Goal: Task Accomplishment & Management: Use online tool/utility

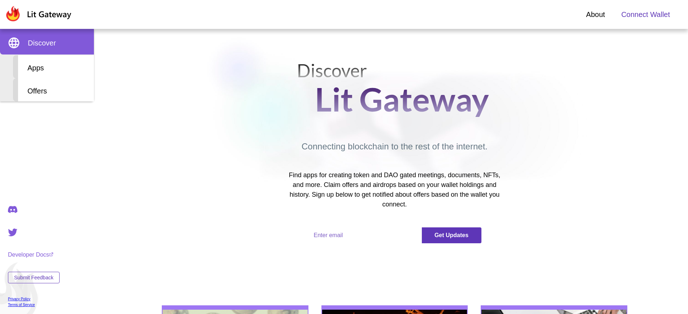
click at [646, 14] on span "Connect Wallet" at bounding box center [646, 14] width 49 height 11
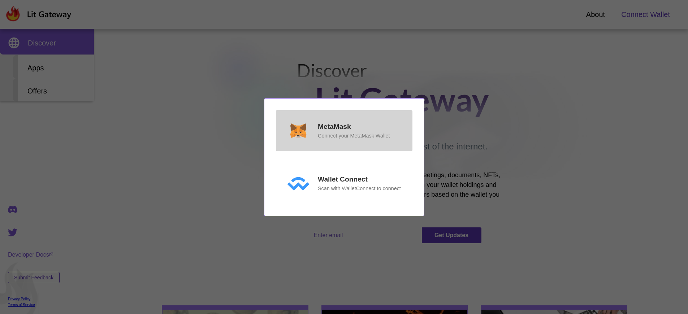
click at [334, 132] on p "MetaMask" at bounding box center [334, 127] width 33 height 10
click at [334, 126] on p "MetaMask" at bounding box center [334, 127] width 33 height 10
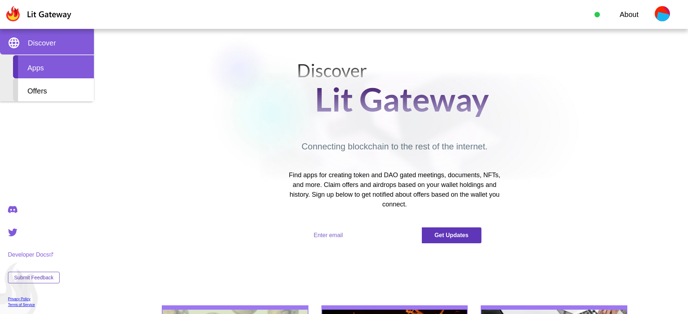
click at [53, 67] on div "Apps" at bounding box center [53, 66] width 81 height 23
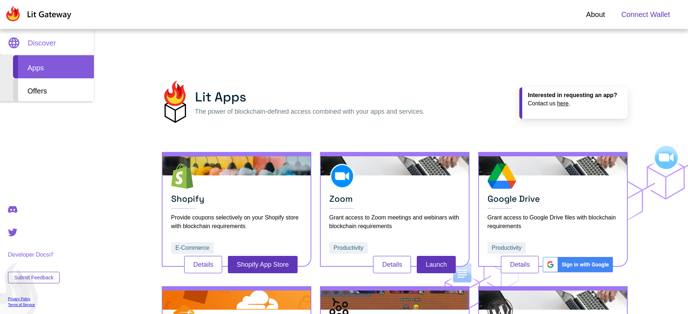
click at [646, 14] on span "Connect Wallet" at bounding box center [646, 14] width 49 height 11
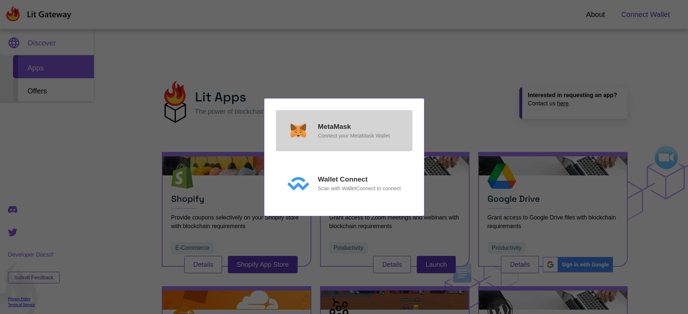
click at [334, 126] on p "MetaMask" at bounding box center [334, 127] width 33 height 10
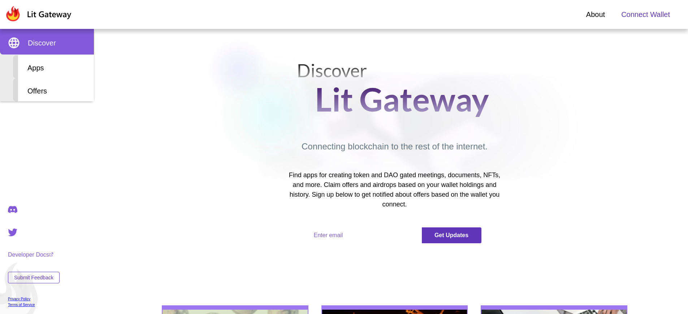
click at [646, 14] on span "Connect Wallet" at bounding box center [646, 14] width 49 height 11
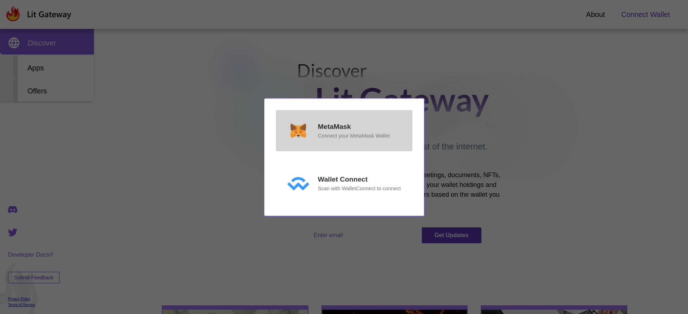
click at [334, 126] on p "MetaMask" at bounding box center [334, 127] width 33 height 10
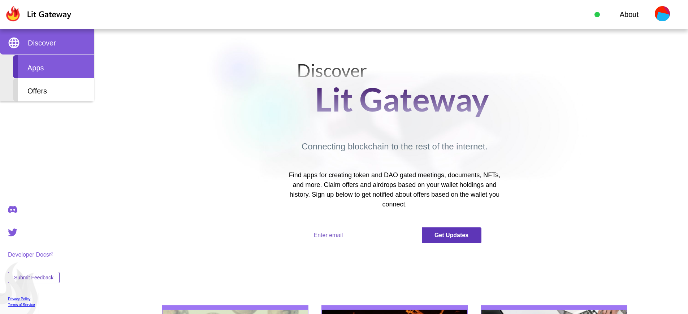
click at [53, 67] on div "Apps" at bounding box center [53, 66] width 81 height 23
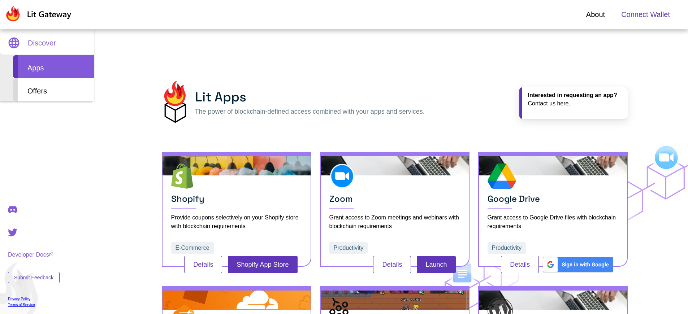
click at [646, 14] on span "Connect Wallet" at bounding box center [646, 14] width 49 height 11
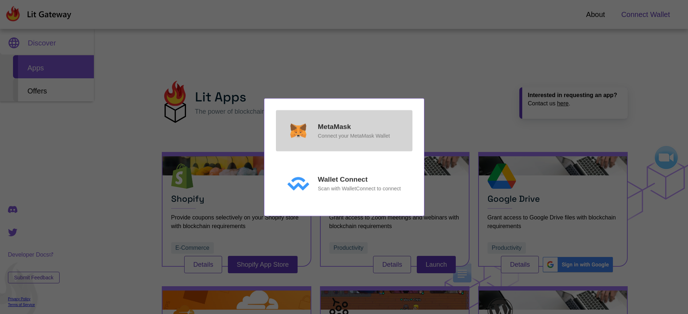
click at [334, 126] on p "MetaMask" at bounding box center [334, 127] width 33 height 10
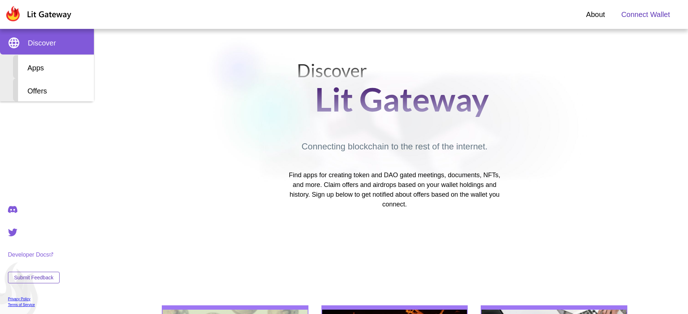
click at [646, 14] on span "Connect Wallet" at bounding box center [646, 14] width 49 height 11
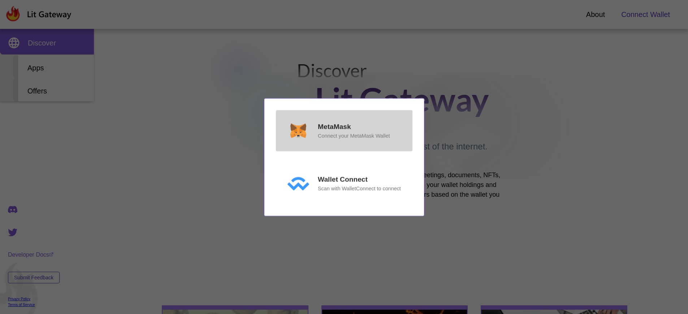
click at [334, 126] on p "MetaMask" at bounding box center [334, 127] width 33 height 10
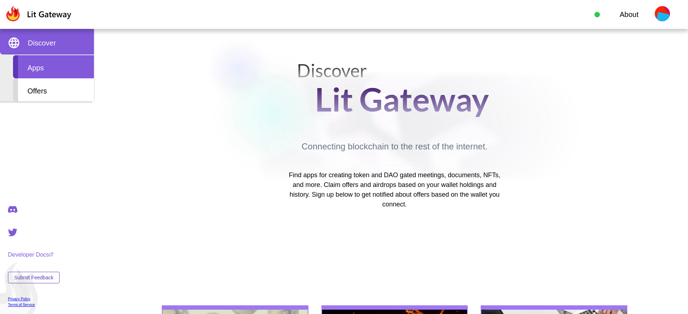
click at [53, 67] on div "Apps" at bounding box center [53, 66] width 81 height 23
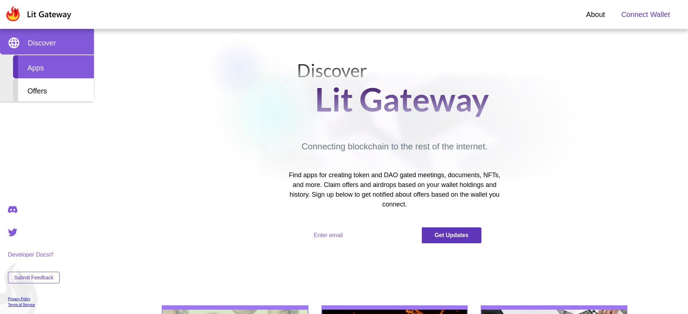
click at [53, 67] on div "Apps" at bounding box center [53, 66] width 81 height 23
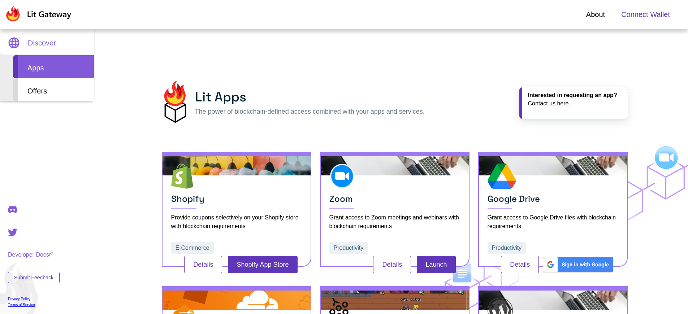
click at [646, 14] on span "Connect Wallet" at bounding box center [646, 14] width 49 height 11
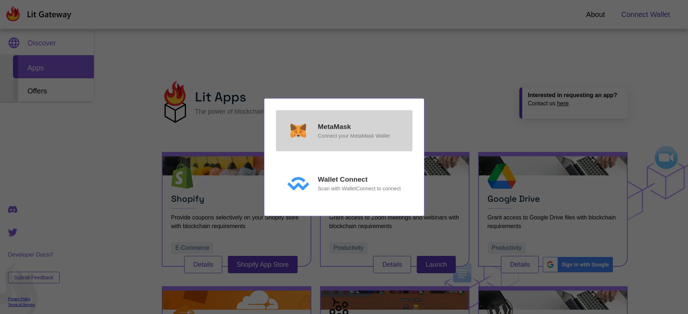
click at [334, 126] on p "MetaMask" at bounding box center [334, 127] width 33 height 10
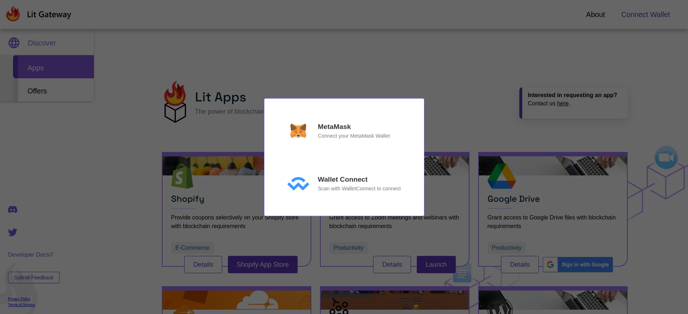
click at [646, 14] on div "MetaMask Connect your MetaMask Wallet Wallet Connect Scan with WalletConnect to…" at bounding box center [344, 157] width 688 height 314
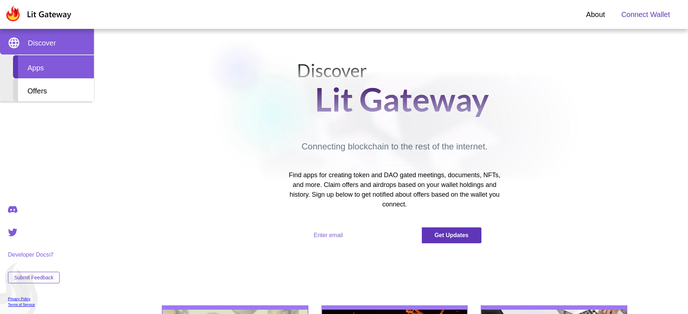
click at [53, 67] on div "Apps" at bounding box center [53, 66] width 81 height 23
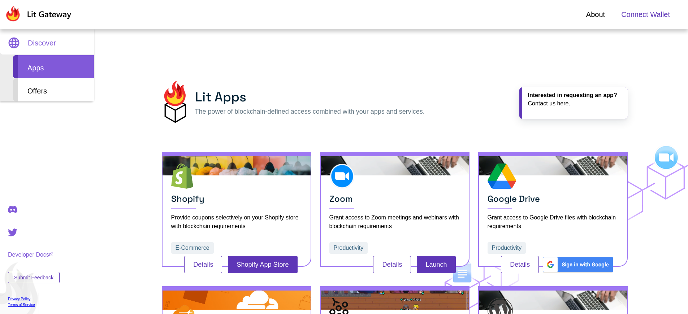
click at [646, 14] on span "Connect Wallet" at bounding box center [646, 14] width 49 height 11
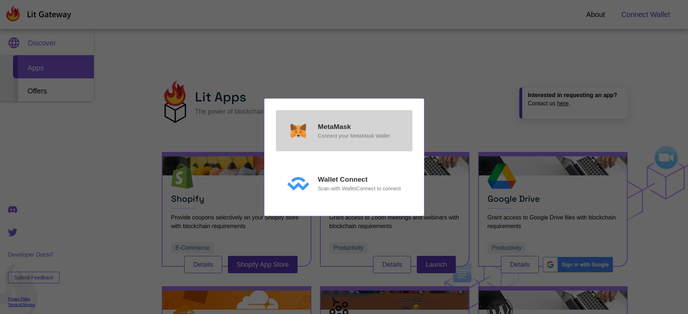
click at [334, 126] on p "MetaMask" at bounding box center [334, 127] width 33 height 10
click at [354, 136] on p "Connect your MetaMask Wallet" at bounding box center [354, 136] width 72 height 8
